Goal: Find specific page/section: Find specific page/section

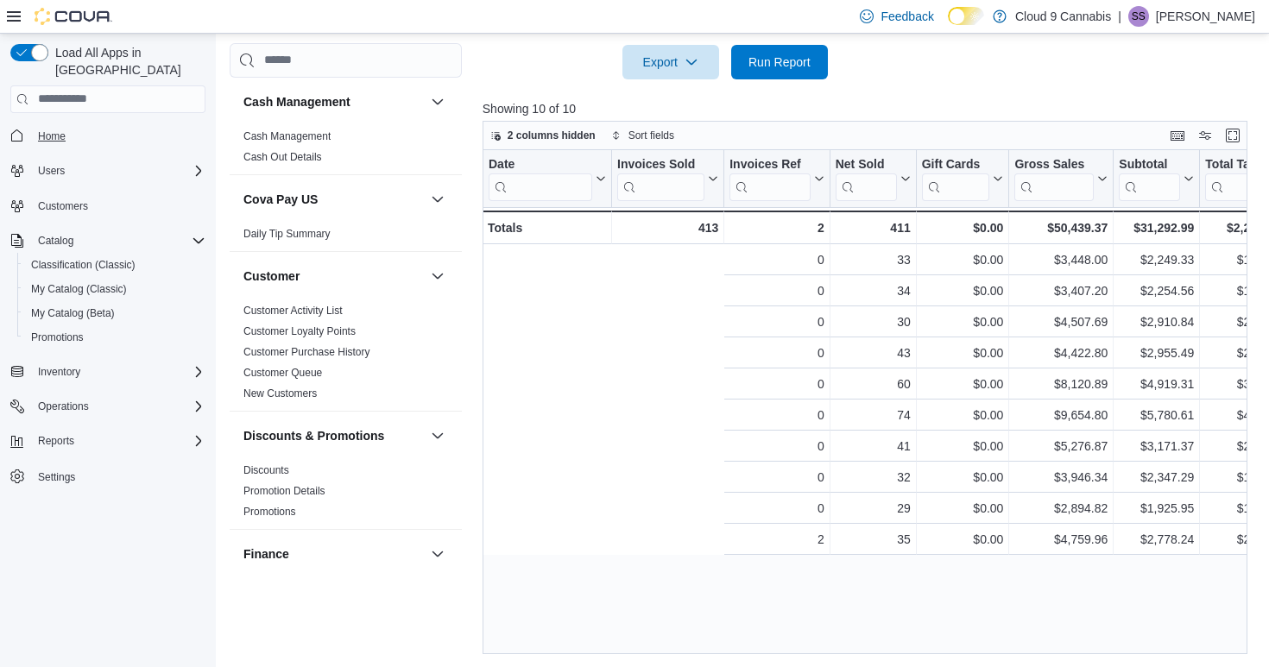
scroll to position [0, 432]
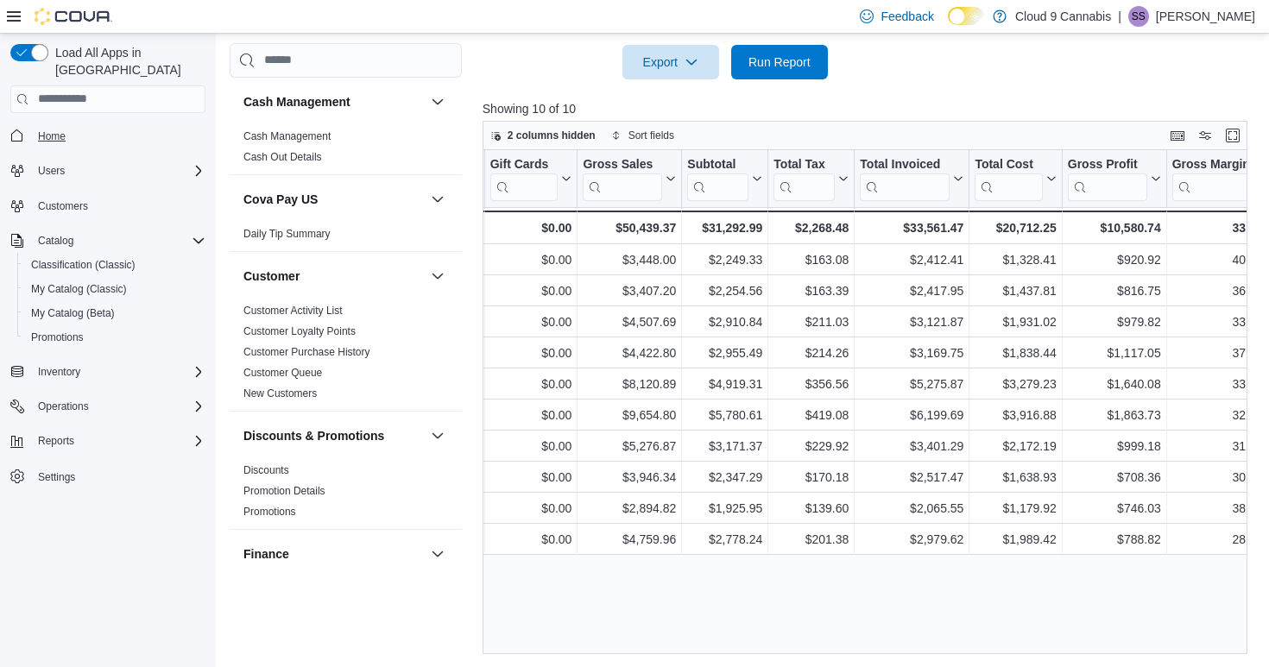
click at [47, 129] on span "Home" at bounding box center [52, 136] width 28 height 14
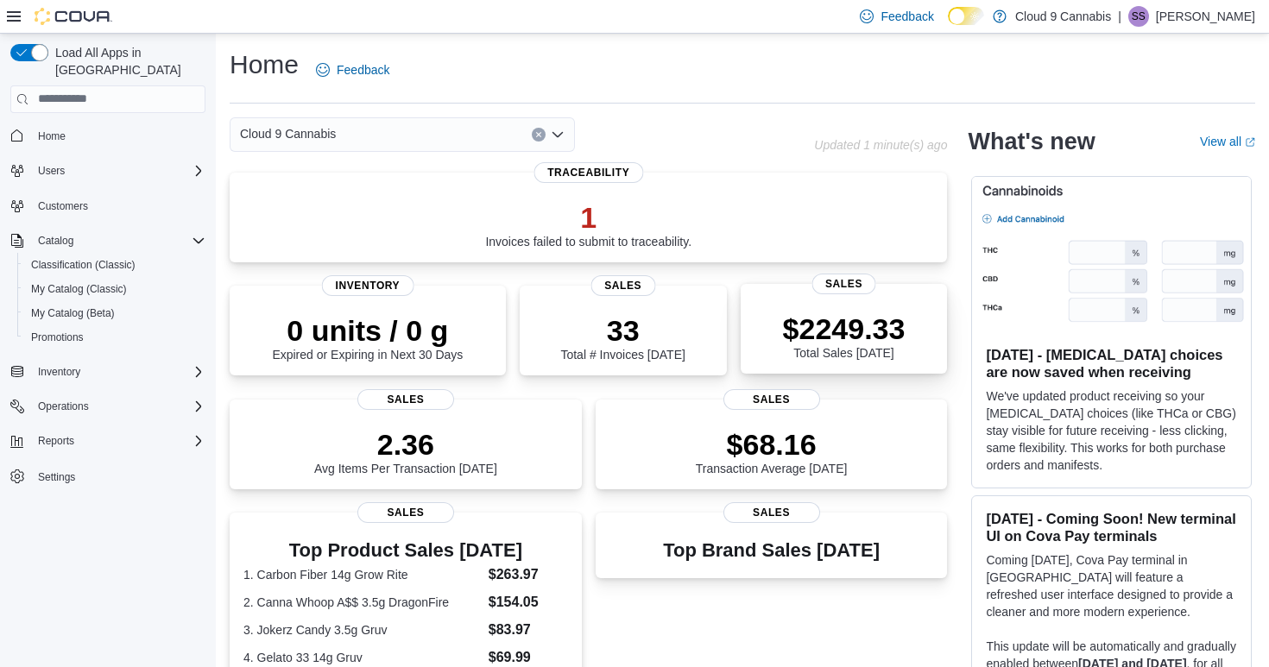
click at [838, 325] on p "$2249.33" at bounding box center [844, 329] width 123 height 35
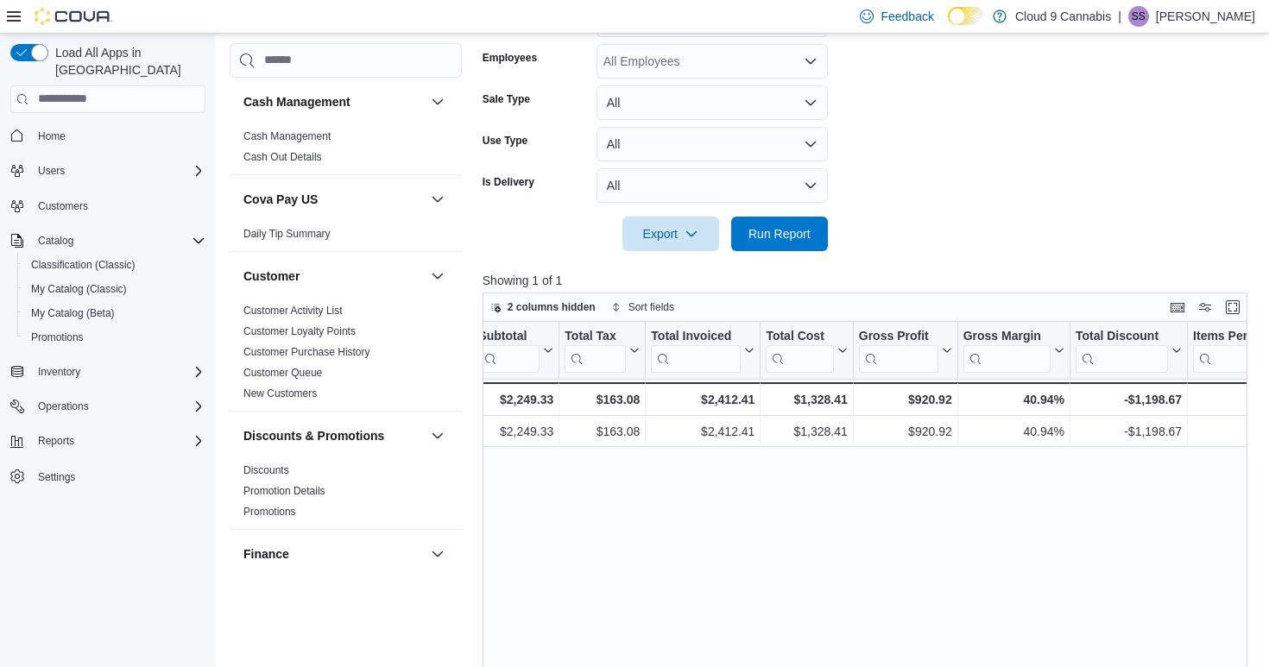
scroll to position [0, 651]
